Goal: Information Seeking & Learning: Learn about a topic

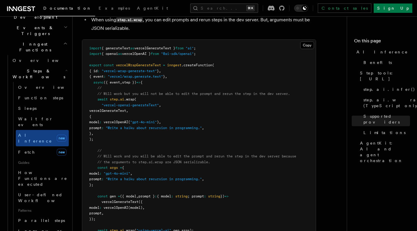
scroll to position [1151, 0]
click at [376, 53] on span "AI Inference" at bounding box center [381, 52] width 51 height 6
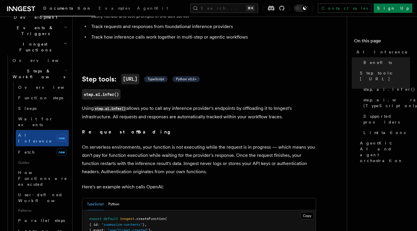
scroll to position [229, 0]
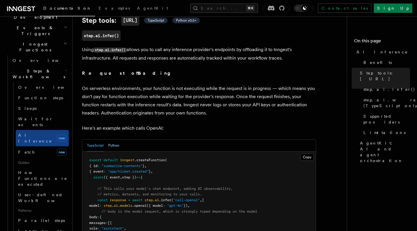
click at [115, 140] on button "Python" at bounding box center [113, 146] width 11 height 12
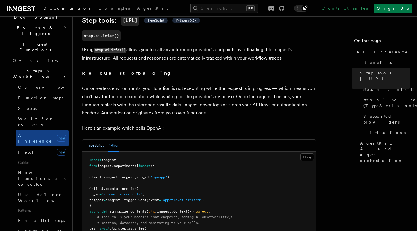
click at [99, 141] on button "TypeScript" at bounding box center [95, 146] width 17 height 12
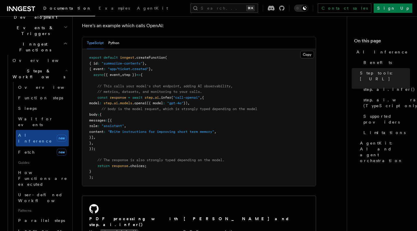
scroll to position [332, 0]
drag, startPoint x: 113, startPoint y: 144, endPoint x: 96, endPoint y: 91, distance: 55.3
click at [96, 91] on pre "export default inngest .createFunction ( { id : "summarize-contents" } , { even…" at bounding box center [198, 117] width 233 height 137
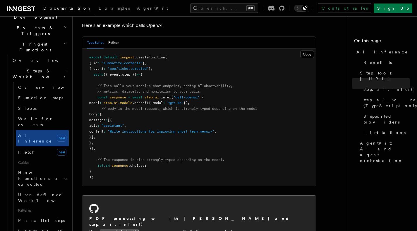
copy code "const response = await step . ai .infer ( "call-openai" , { model : step . ai .…"
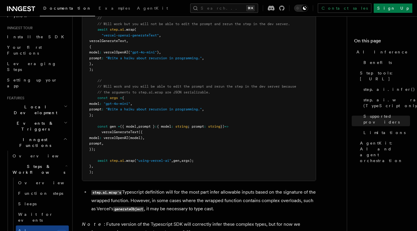
scroll to position [51, 0]
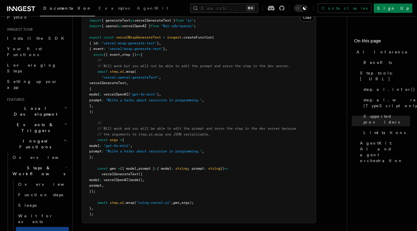
copy code "const gen = ({ model , prompt } : { model : string ; prompt : string }) => verc…"
drag, startPoint x: 205, startPoint y: 187, endPoint x: 91, endPoint y: 154, distance: 118.1
click at [91, 154] on pre "import { generateText as vercelGenerateText } from "ai" ; import { openai as ve…" at bounding box center [198, 117] width 233 height 211
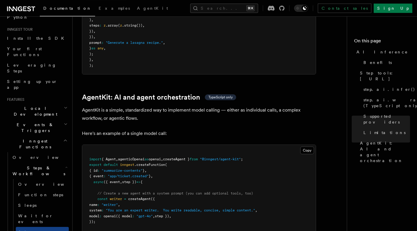
scroll to position [1679, 0]
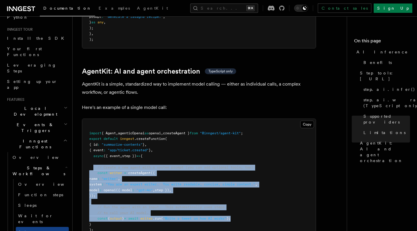
drag, startPoint x: 249, startPoint y: 203, endPoint x: 93, endPoint y: 153, distance: 164.1
click at [93, 153] on pre "import { Agent , agenticOpenai as openai , createAgent } from "@inngest/agent-k…" at bounding box center [198, 182] width 233 height 126
copy code "// Create a new agent with a system prompt (you can add optional tools, too) co…"
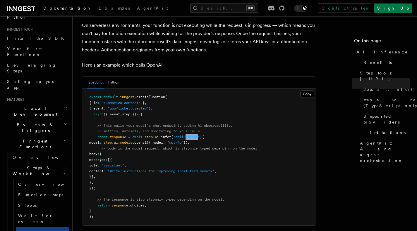
scroll to position [293, 0]
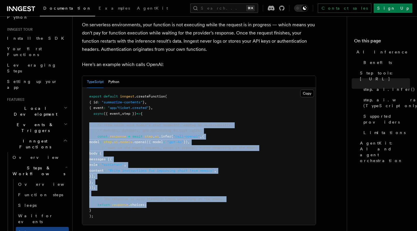
drag, startPoint x: 155, startPoint y: 199, endPoint x: 90, endPoint y: 118, distance: 103.8
click at [90, 118] on pre "export default inngest .createFunction ( { id : "summarize-contents" } , { even…" at bounding box center [198, 156] width 233 height 137
copy code "// This calls your model's chat endpoint, adding AI observability, // metrics, …"
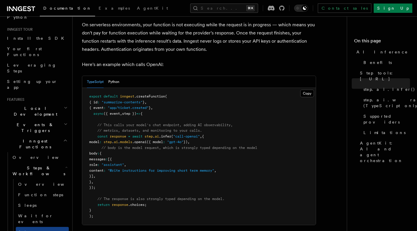
click at [217, 146] on pre "export default inngest .createFunction ( { id : "summarize-contents" } , { even…" at bounding box center [198, 156] width 233 height 137
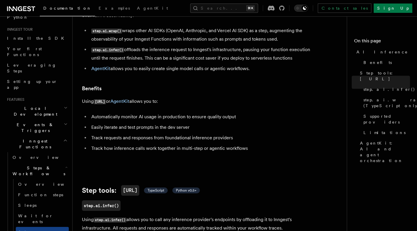
scroll to position [0, 0]
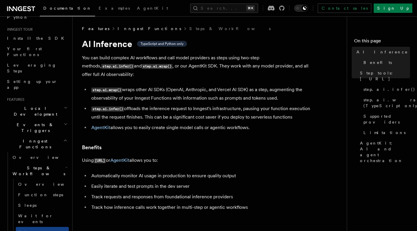
click at [131, 28] on link "Inngest Functions" at bounding box center [149, 29] width 63 height 6
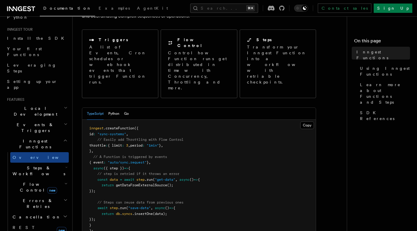
scroll to position [75, 0]
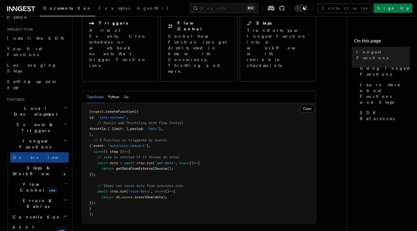
click at [125, 91] on button "Go" at bounding box center [126, 97] width 5 height 12
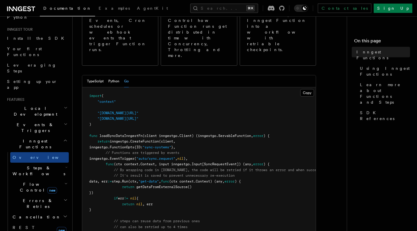
scroll to position [84, 0]
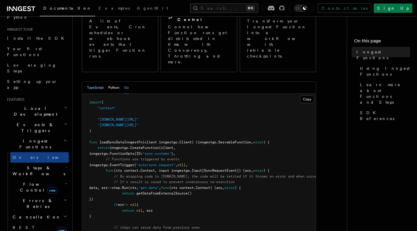
click at [91, 82] on button "TypeScript" at bounding box center [95, 88] width 17 height 12
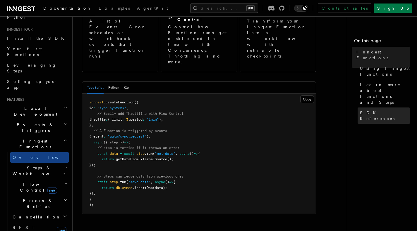
click at [384, 110] on span "SDK References" at bounding box center [385, 116] width 50 height 12
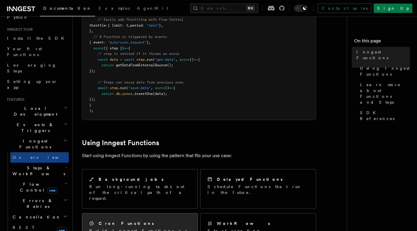
scroll to position [224, 0]
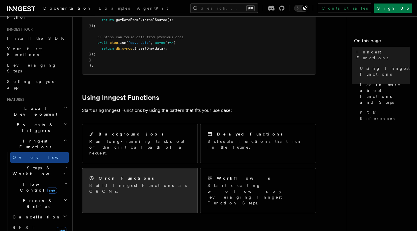
click at [160, 168] on div "Cron Functions Build Inngest Functions as CRONs." at bounding box center [139, 184] width 115 height 33
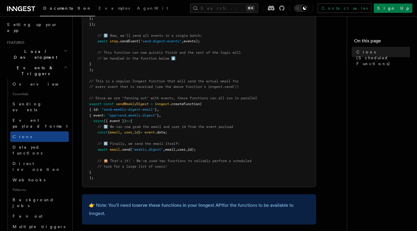
scroll to position [268, 0]
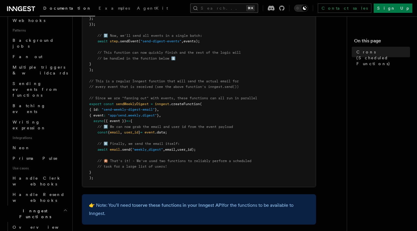
click at [231, 6] on button "Search... ⌘K" at bounding box center [224, 8] width 68 height 9
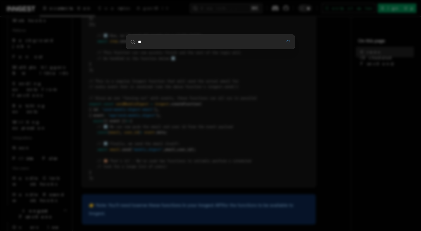
type input "**"
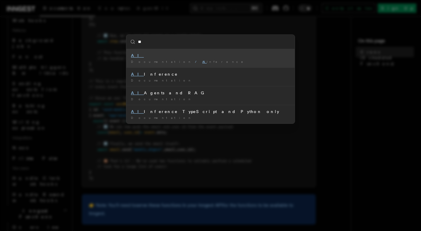
click at [135, 58] on mark "AI" at bounding box center [137, 55] width 13 height 5
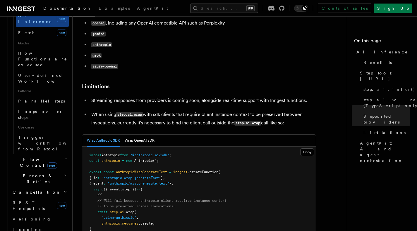
scroll to position [823, 0]
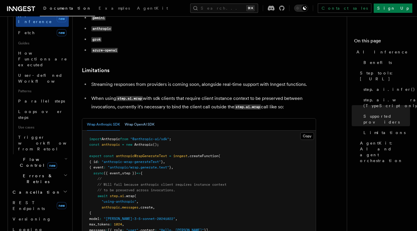
click at [152, 119] on button "Wrap OpenAI SDK" at bounding box center [140, 125] width 30 height 12
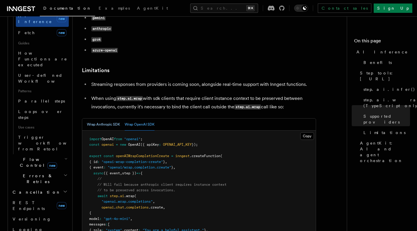
click at [115, 119] on button "Wrap Anthropic SDK" at bounding box center [103, 125] width 33 height 12
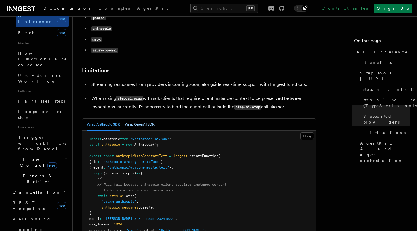
click at [143, 119] on button "Wrap OpenAI SDK" at bounding box center [140, 125] width 30 height 12
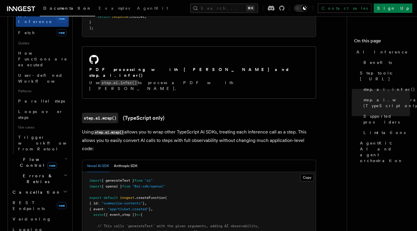
scroll to position [440, 0]
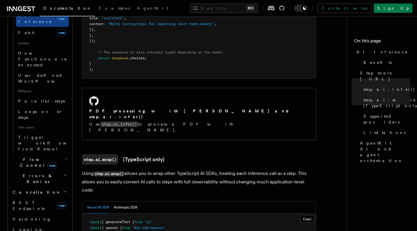
click at [47, 163] on span "new" at bounding box center [52, 166] width 10 height 6
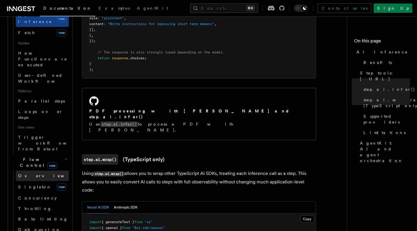
click at [38, 171] on link "Overview" at bounding box center [42, 176] width 53 height 11
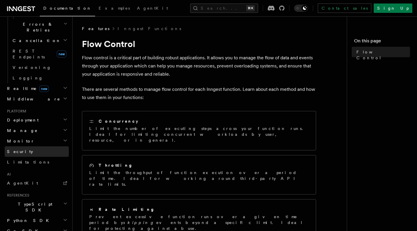
scroll to position [313, 0]
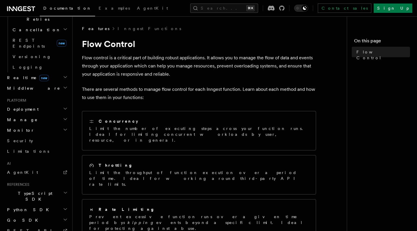
click at [59, 104] on h2 "Deployment" at bounding box center [37, 109] width 64 height 11
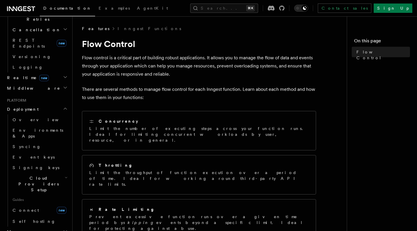
click at [44, 173] on h2 "Cloud Providers Setup" at bounding box center [39, 184] width 58 height 22
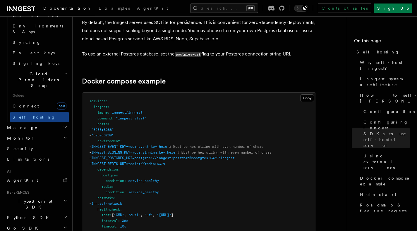
scroll to position [1572, 0]
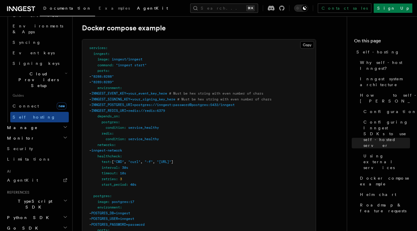
click at [137, 10] on span "AgentKit" at bounding box center [152, 8] width 31 height 5
